Goal: Find specific page/section: Find specific page/section

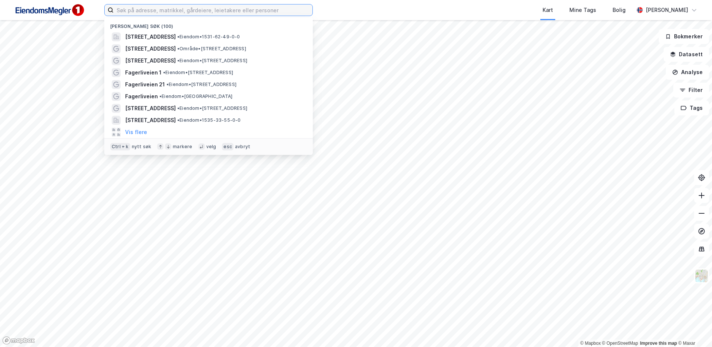
click at [149, 10] on input at bounding box center [213, 9] width 199 height 11
